Goal: Task Accomplishment & Management: Use online tool/utility

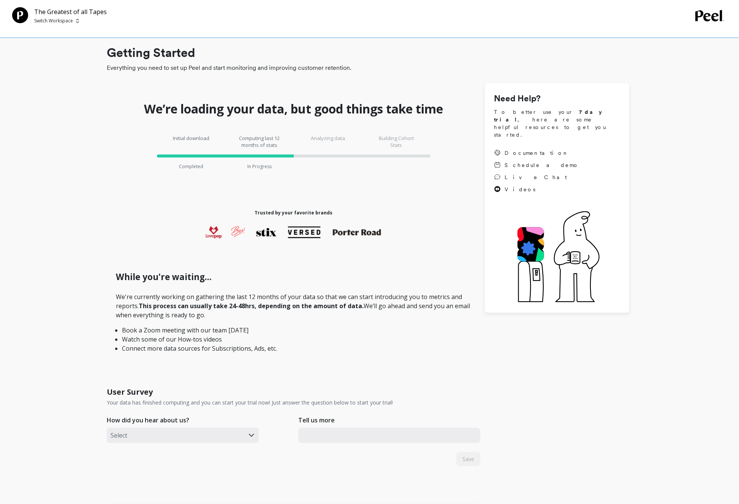
click at [80, 250] on div "Getting Started Everything you need to set up Peel and start monitoring and imp…" at bounding box center [367, 406] width 711 height 801
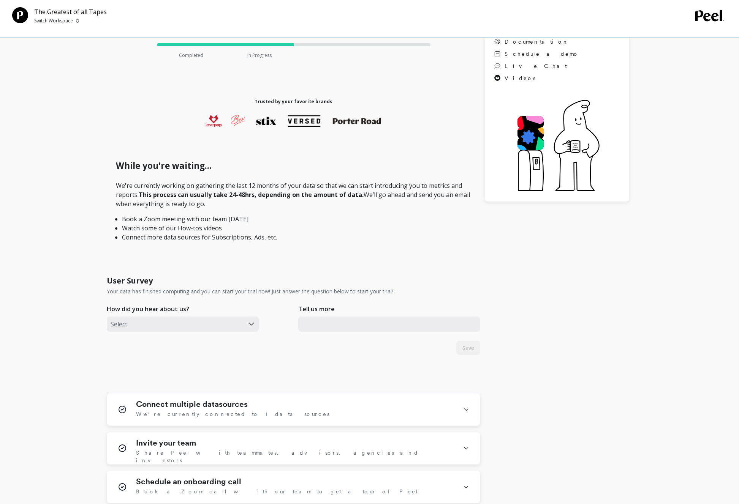
click at [217, 325] on div at bounding box center [176, 324] width 130 height 10
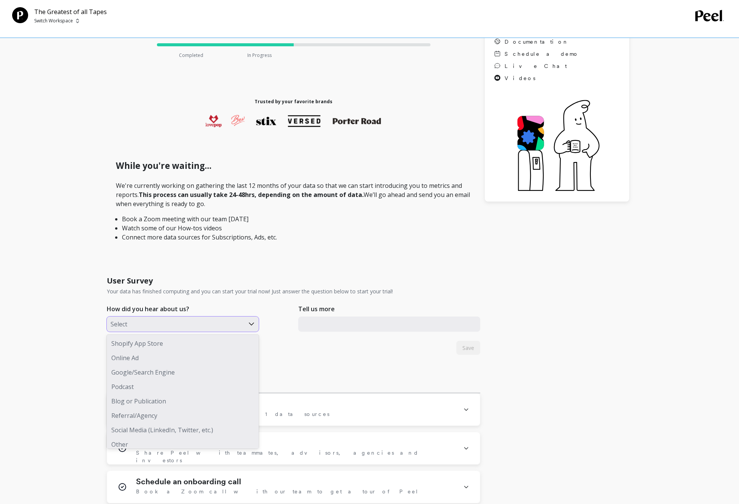
scroll to position [5, 0]
click at [137, 415] on div "Referral/Agency" at bounding box center [183, 411] width 152 height 14
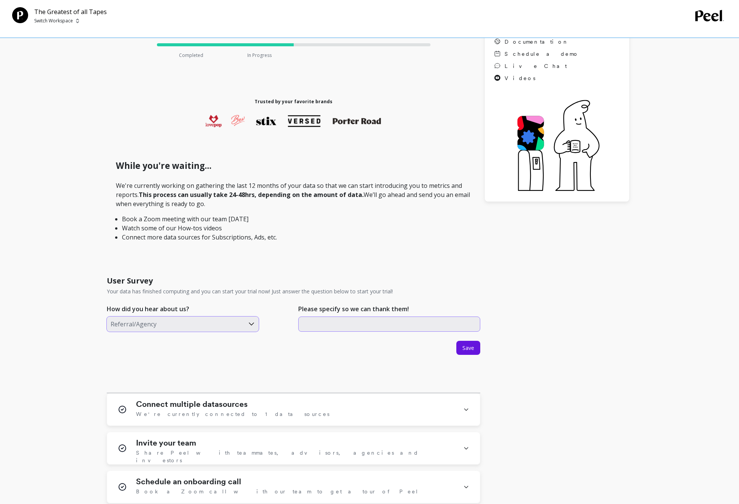
click at [373, 327] on input "text" at bounding box center [389, 324] width 182 height 15
type input "Stanly Liu"
click at [472, 351] on span "Save" at bounding box center [468, 347] width 12 height 7
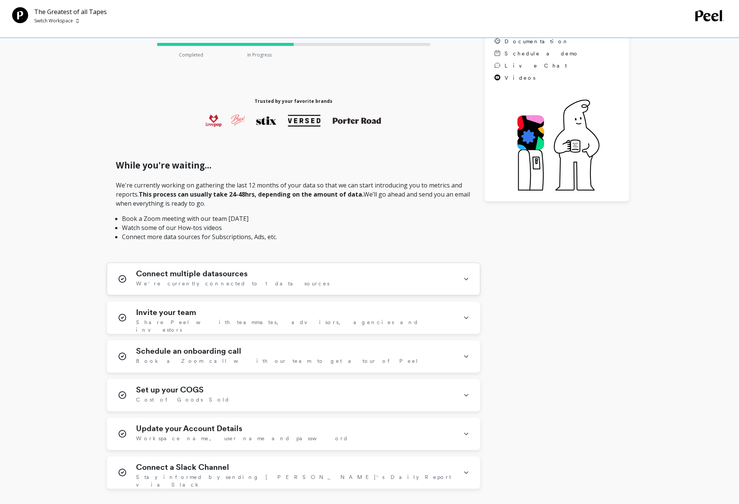
click at [214, 281] on span "We're currently connected to 1 data sources" at bounding box center [232, 284] width 193 height 8
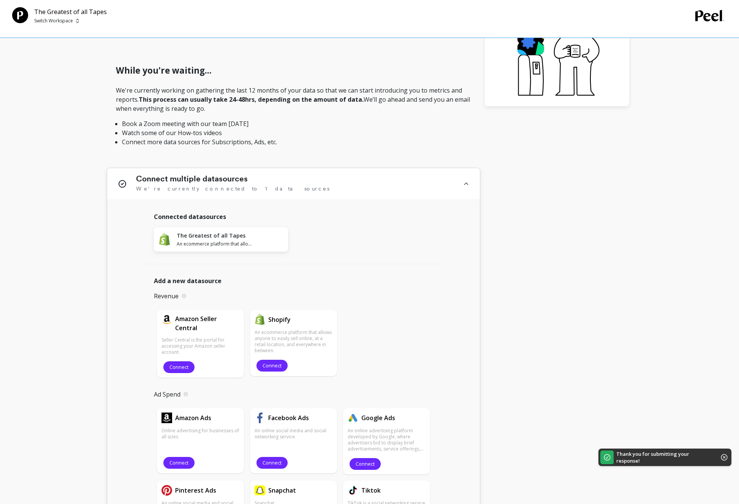
scroll to position [206, 0]
click at [276, 364] on span "Connect" at bounding box center [271, 366] width 19 height 7
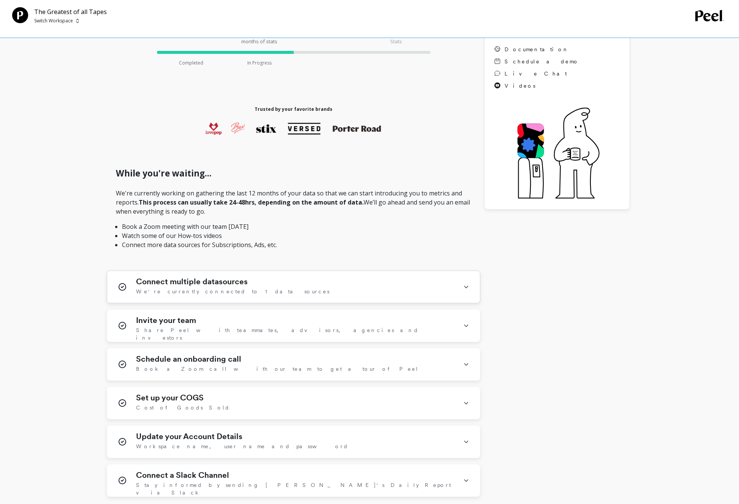
click at [295, 291] on div "Connect multiple datasources We're currently connected to 1 data sources" at bounding box center [295, 287] width 318 height 20
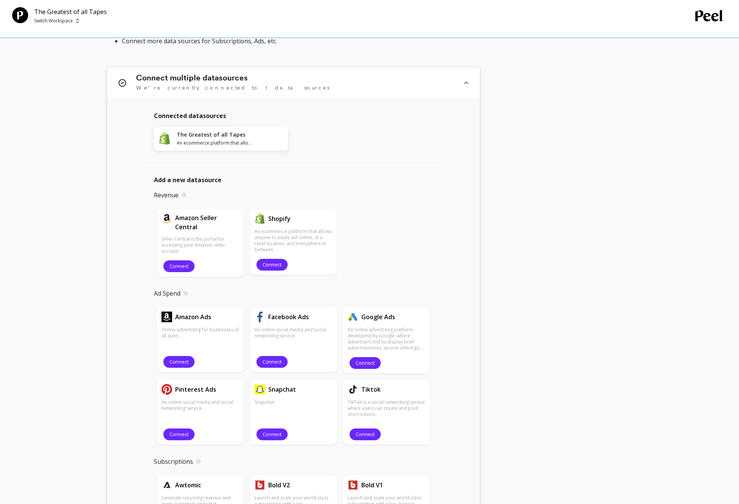
scroll to position [310, 0]
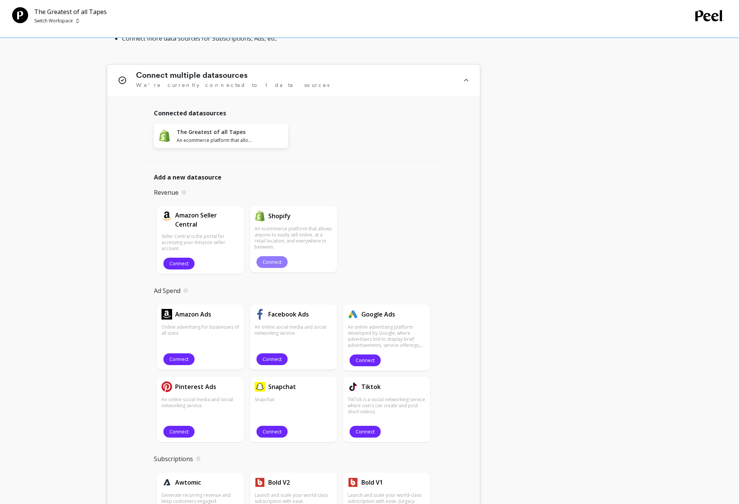
click at [273, 262] on span "Connect" at bounding box center [271, 262] width 19 height 7
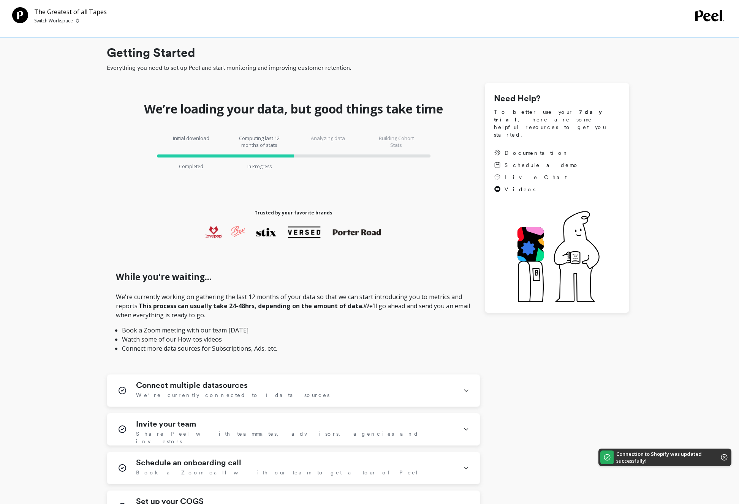
scroll to position [182, 0]
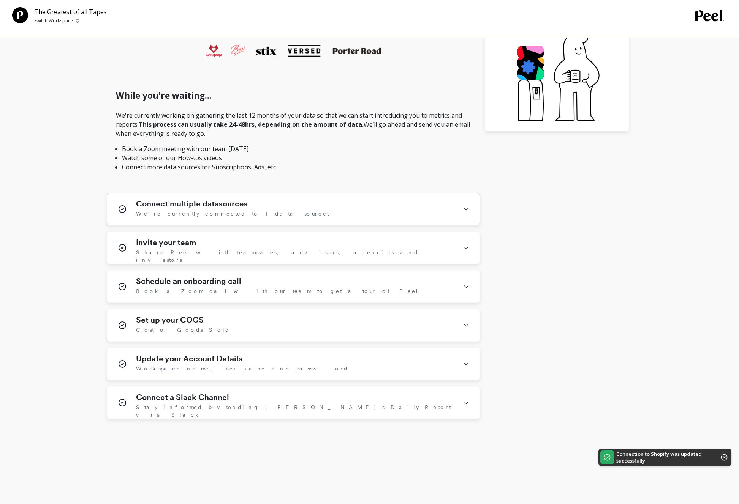
click at [216, 207] on h1 "Connect multiple datasources" at bounding box center [192, 203] width 112 height 9
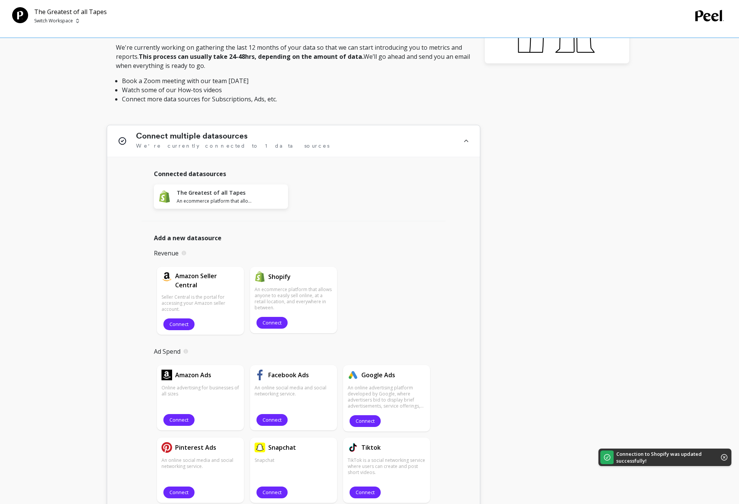
scroll to position [302, 0]
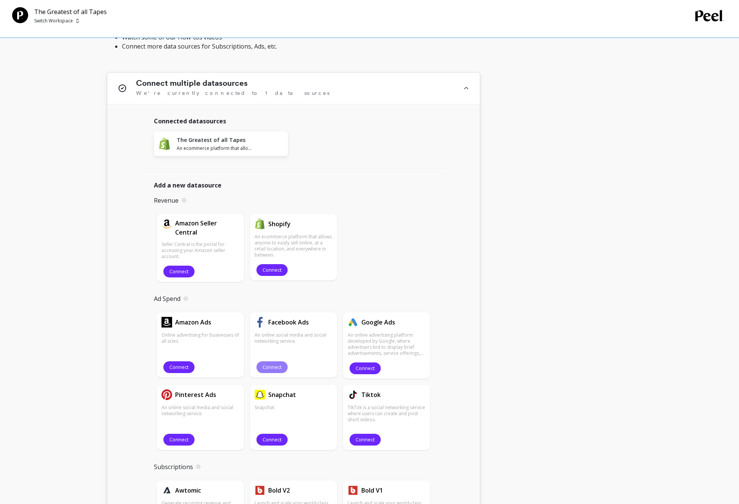
click at [278, 367] on span "Connect" at bounding box center [271, 367] width 19 height 7
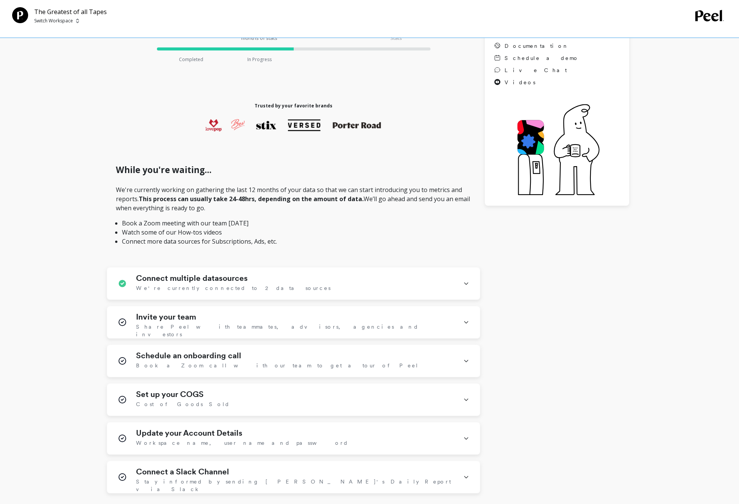
scroll to position [182, 0]
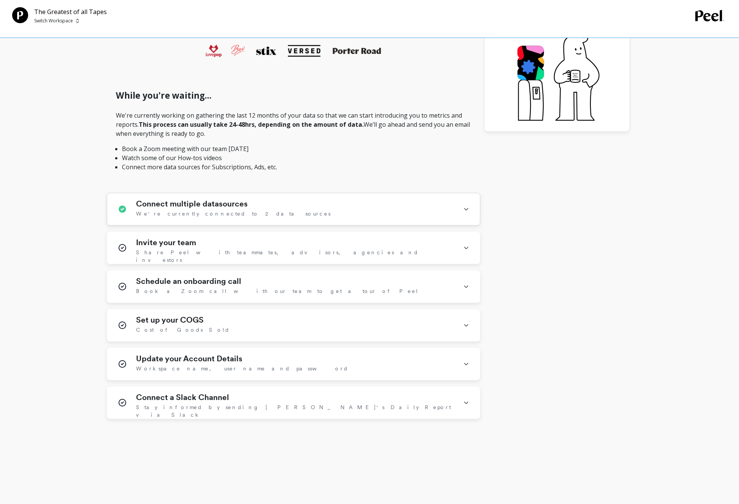
click at [291, 213] on div "Connect multiple datasources We're currently connected to 2 data sources" at bounding box center [295, 209] width 318 height 20
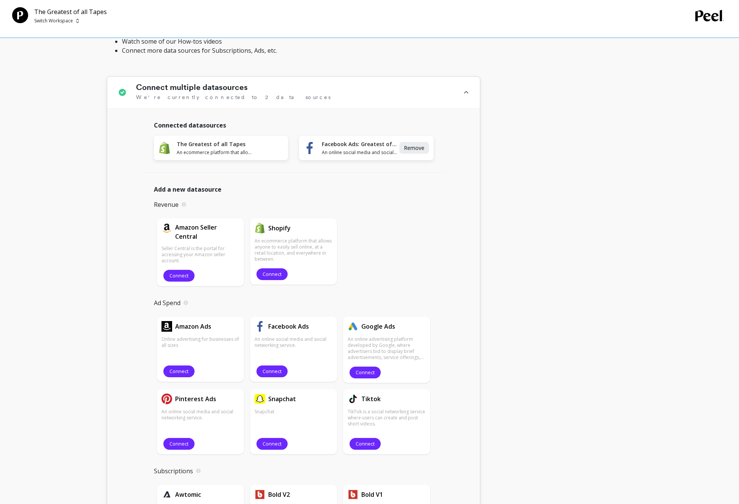
scroll to position [299, 0]
click at [364, 368] on button "Connect" at bounding box center [364, 373] width 31 height 12
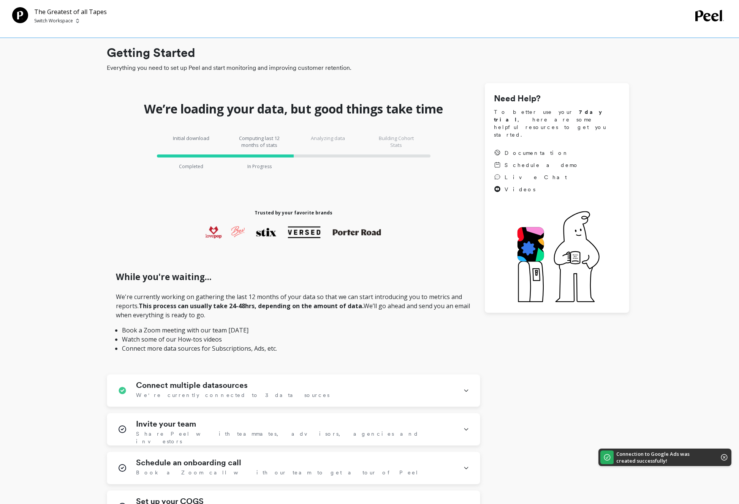
scroll to position [182, 0]
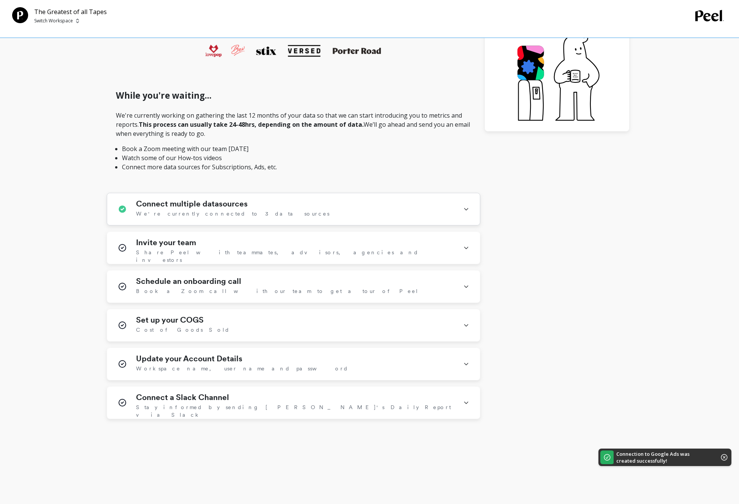
click at [278, 213] on div "Connect multiple datasources We're currently connected to 3 data sources" at bounding box center [295, 209] width 318 height 20
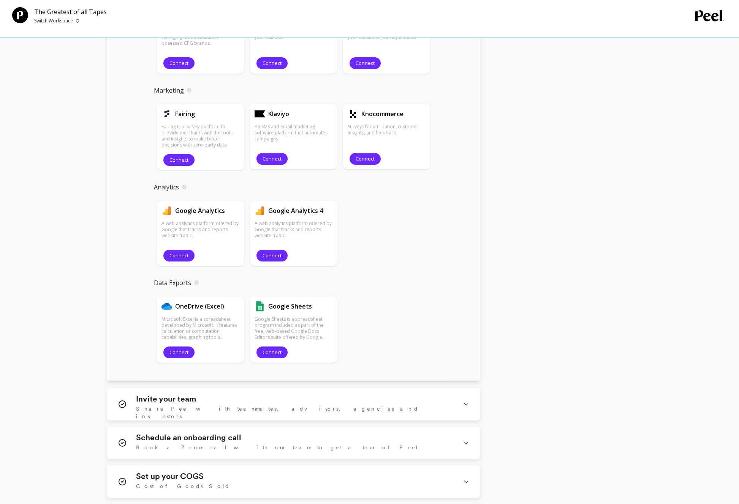
scroll to position [953, 0]
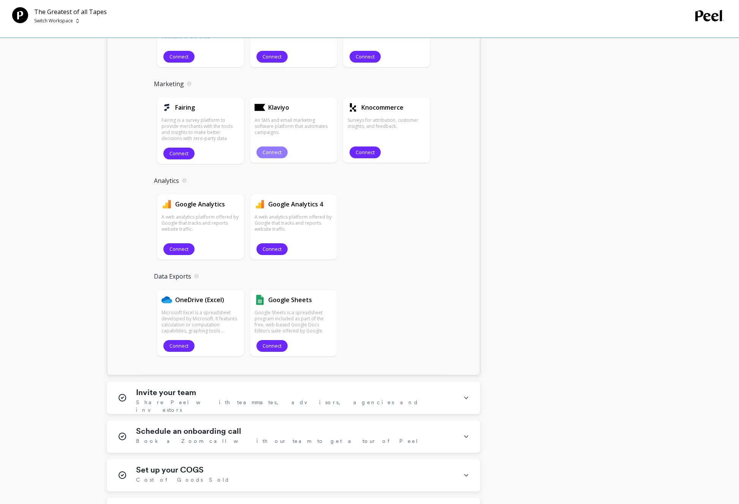
click at [269, 151] on span "Connect" at bounding box center [271, 152] width 19 height 7
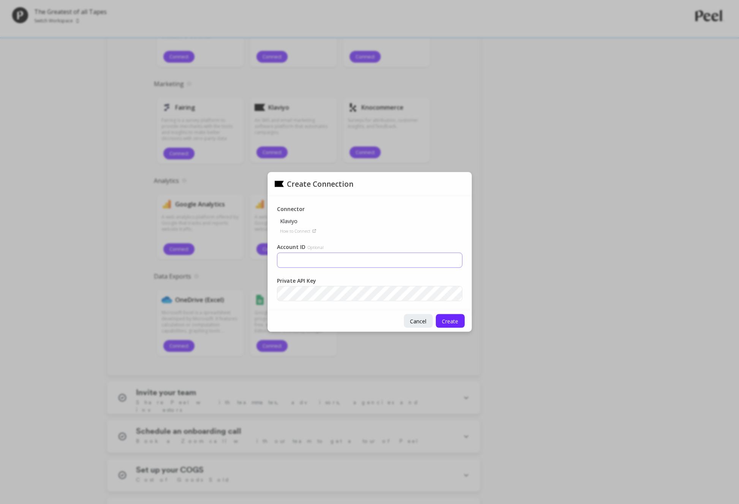
click at [346, 260] on input "Account ID Optional" at bounding box center [369, 260] width 185 height 15
click at [300, 231] on p "How to Connect" at bounding box center [295, 231] width 30 height 6
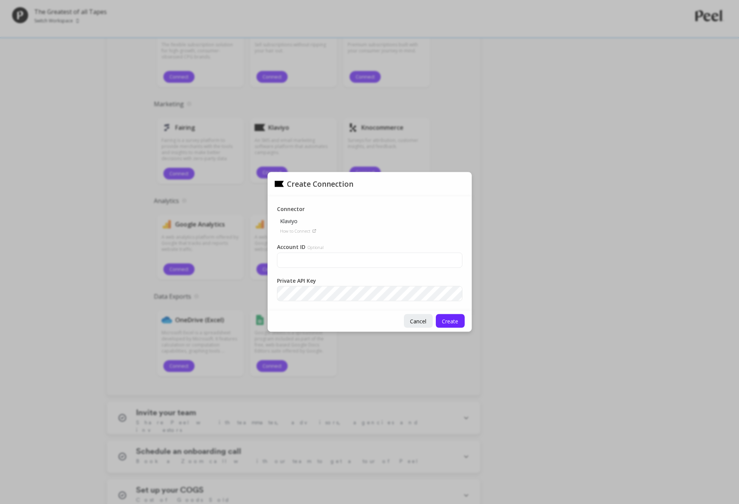
scroll to position [930, 0]
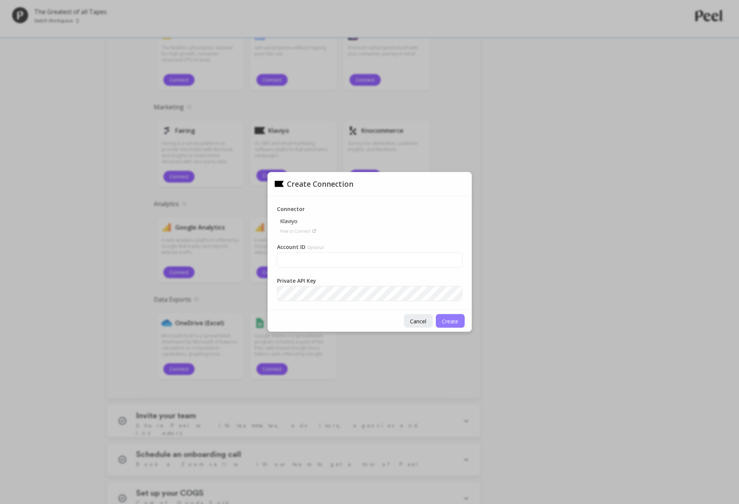
click at [443, 318] on span "Create" at bounding box center [450, 321] width 16 height 7
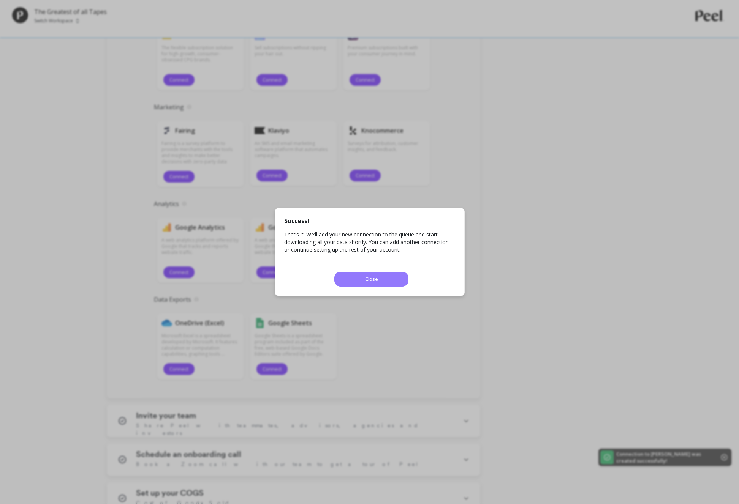
click at [378, 282] on button "Close" at bounding box center [371, 279] width 74 height 15
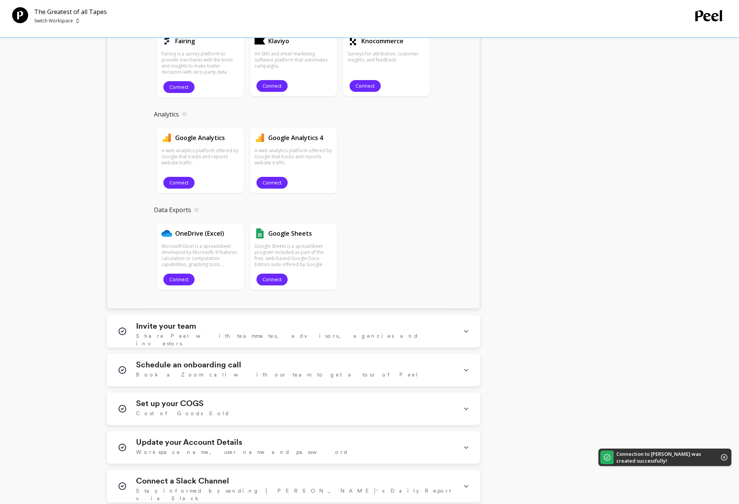
scroll to position [1021, 0]
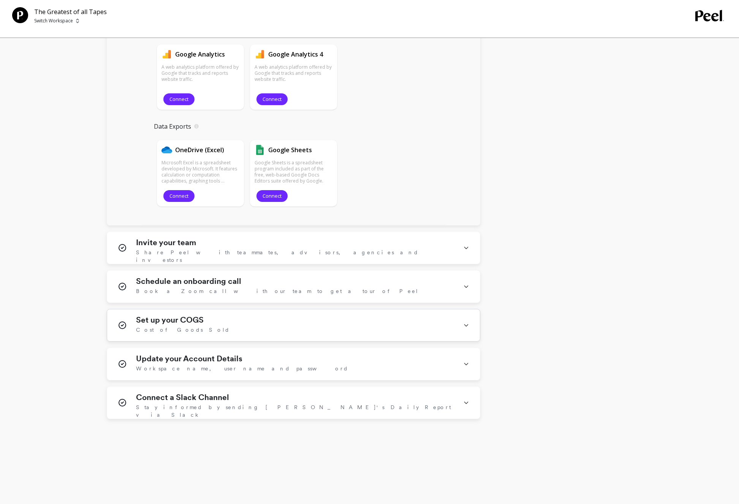
click at [390, 326] on div "Set up your COGS Cost of Goods Sold" at bounding box center [295, 326] width 318 height 20
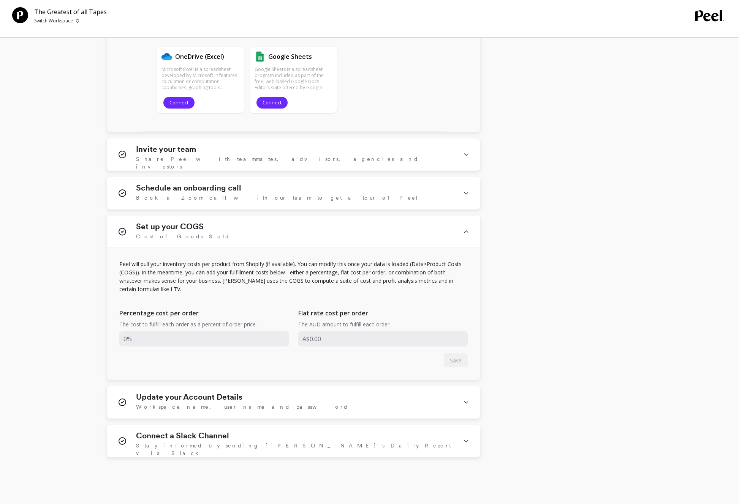
scroll to position [1235, 0]
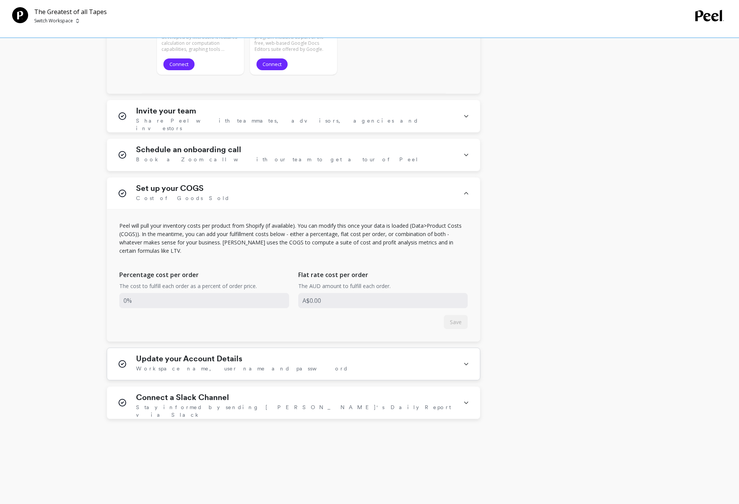
click at [200, 367] on span "Workspace name, user name and password" at bounding box center [242, 369] width 212 height 8
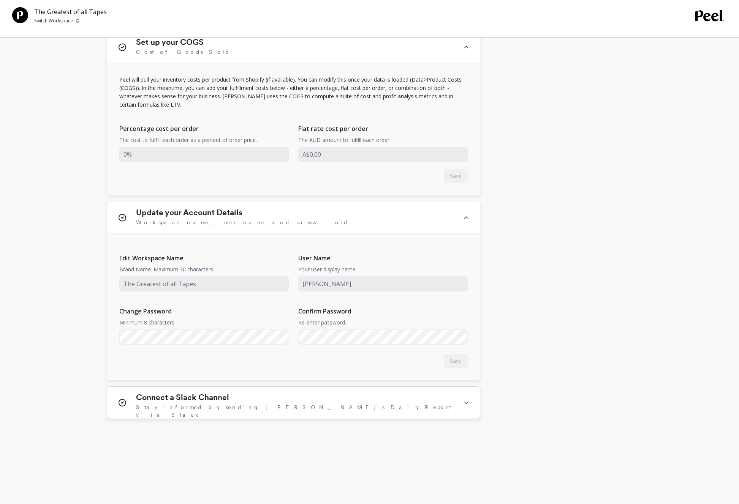
click at [184, 401] on h1 "Connect a Slack Channel" at bounding box center [182, 397] width 93 height 9
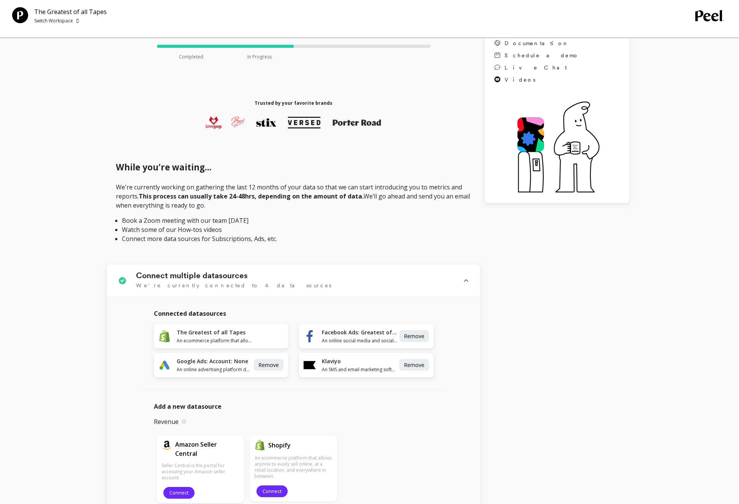
scroll to position [0, 0]
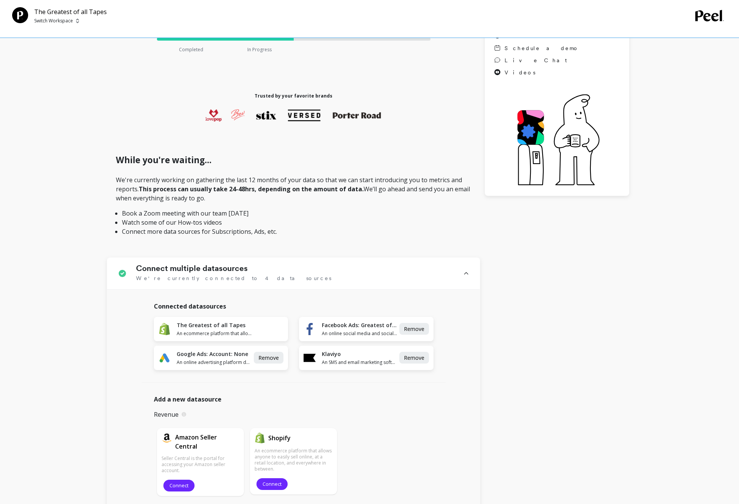
scroll to position [120, 0]
